Goal: Task Accomplishment & Management: Use online tool/utility

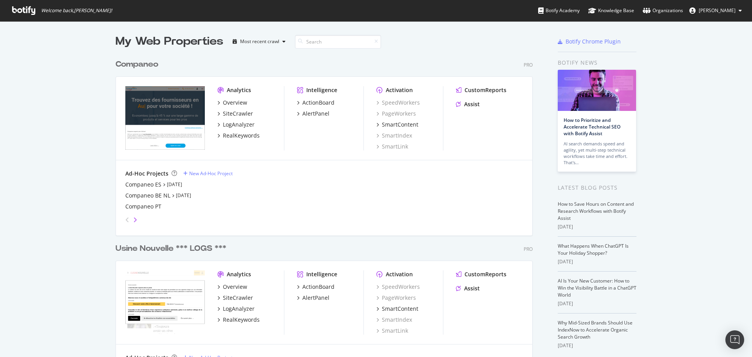
click at [133, 218] on icon "angle-right" at bounding box center [135, 220] width 4 height 6
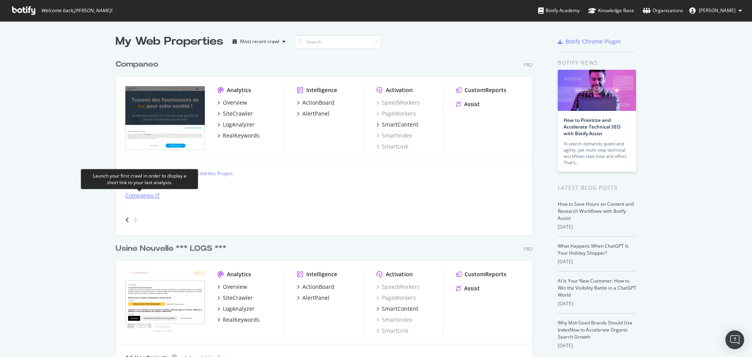
click at [136, 196] on div "Companeo IT" at bounding box center [142, 196] width 34 height 8
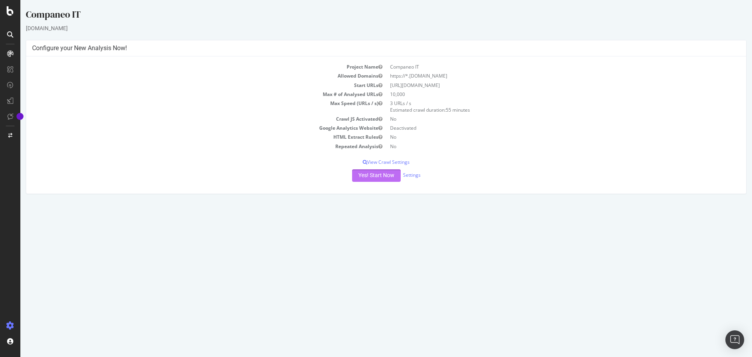
click at [376, 174] on button "Yes! Start Now" at bounding box center [376, 175] width 49 height 13
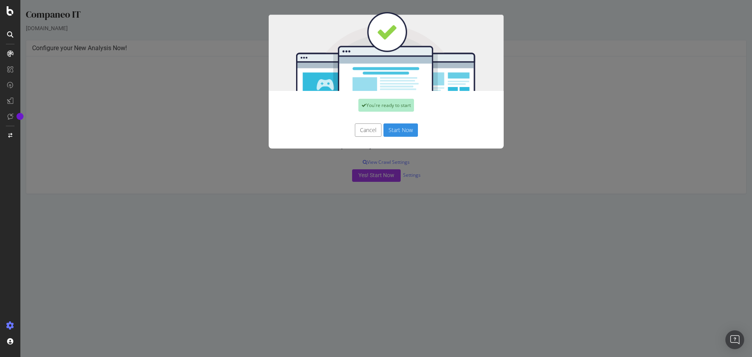
click at [395, 133] on button "Start Now" at bounding box center [401, 129] width 34 height 13
